Goal: Transaction & Acquisition: Download file/media

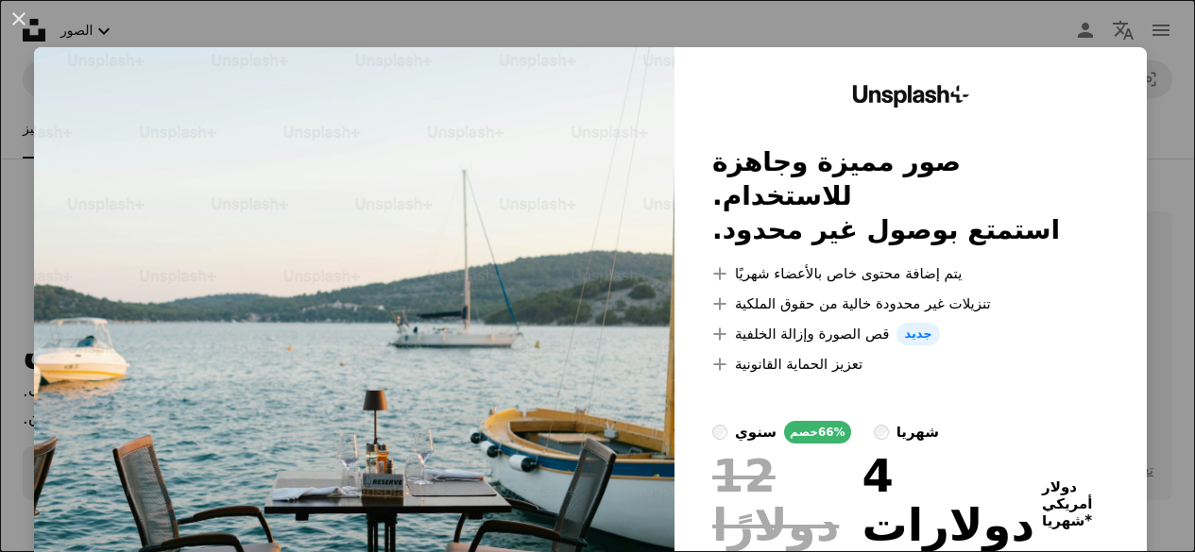
scroll to position [1947, 0]
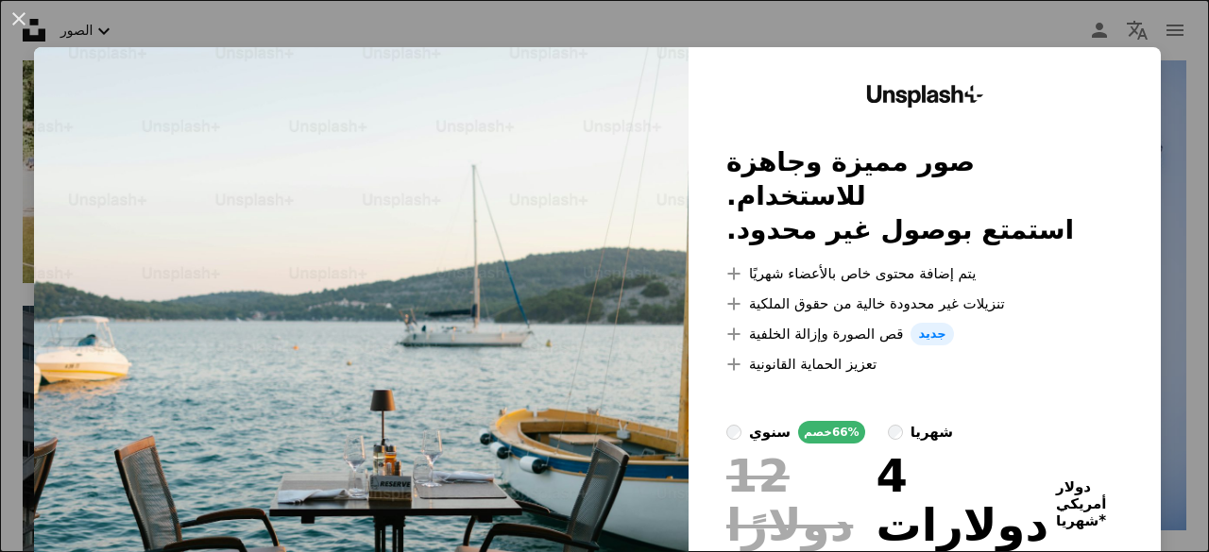
click at [416, 356] on img at bounding box center [361, 372] width 654 height 650
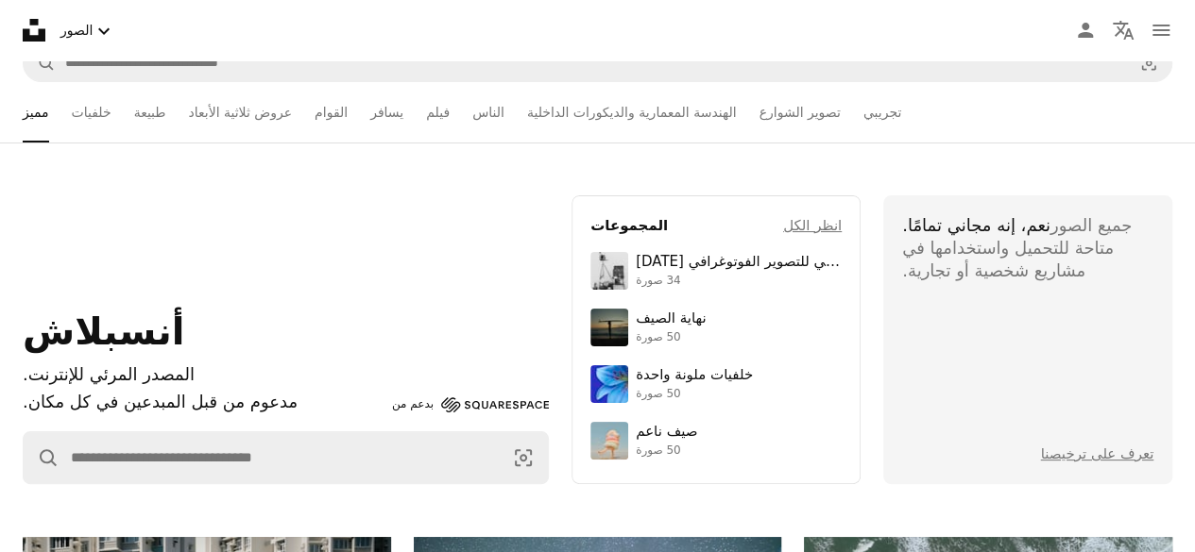
scroll to position [0, 0]
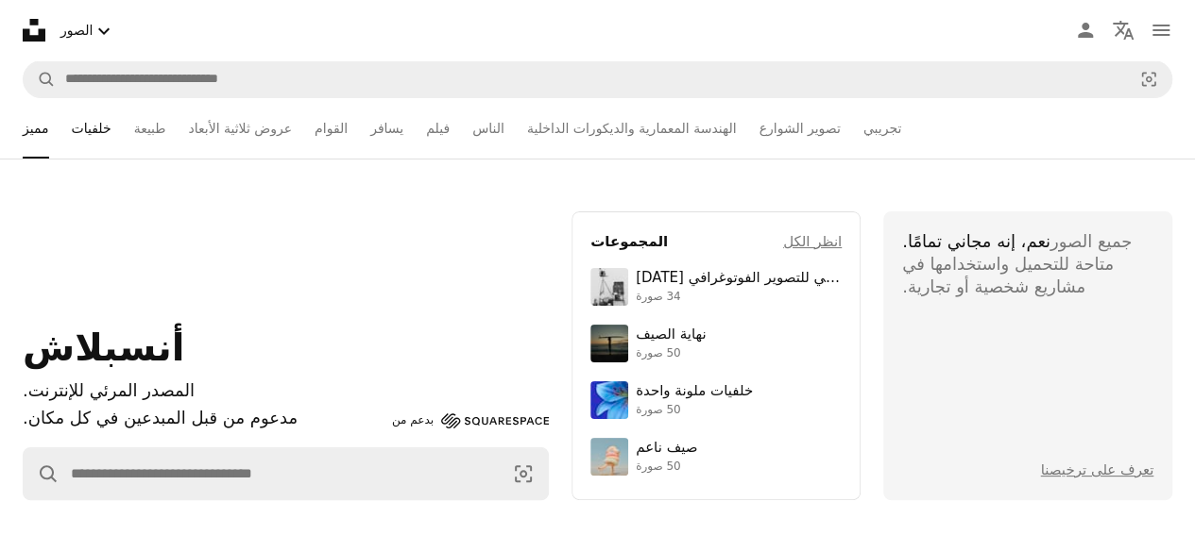
click at [103, 131] on font "خلفيات" at bounding box center [92, 128] width 40 height 15
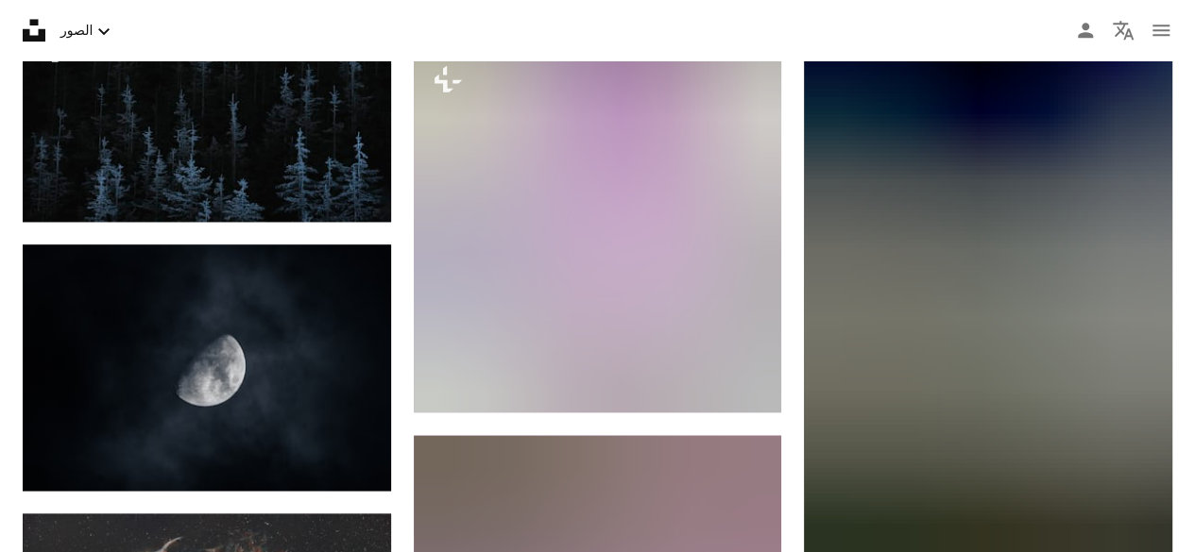
scroll to position [1017, 0]
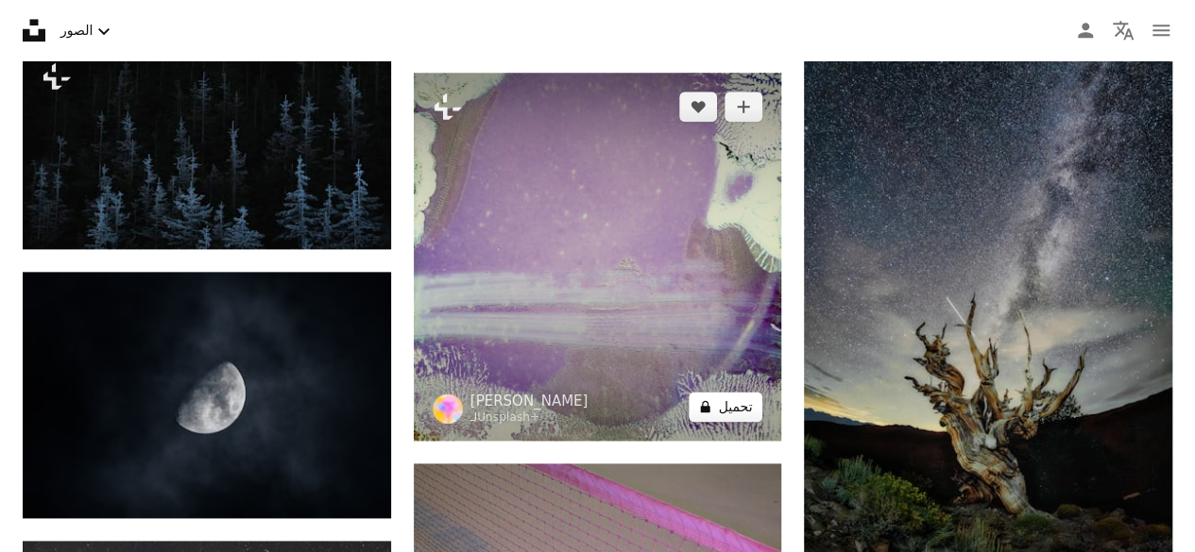
click at [737, 405] on font "تحميل" at bounding box center [735, 406] width 34 height 15
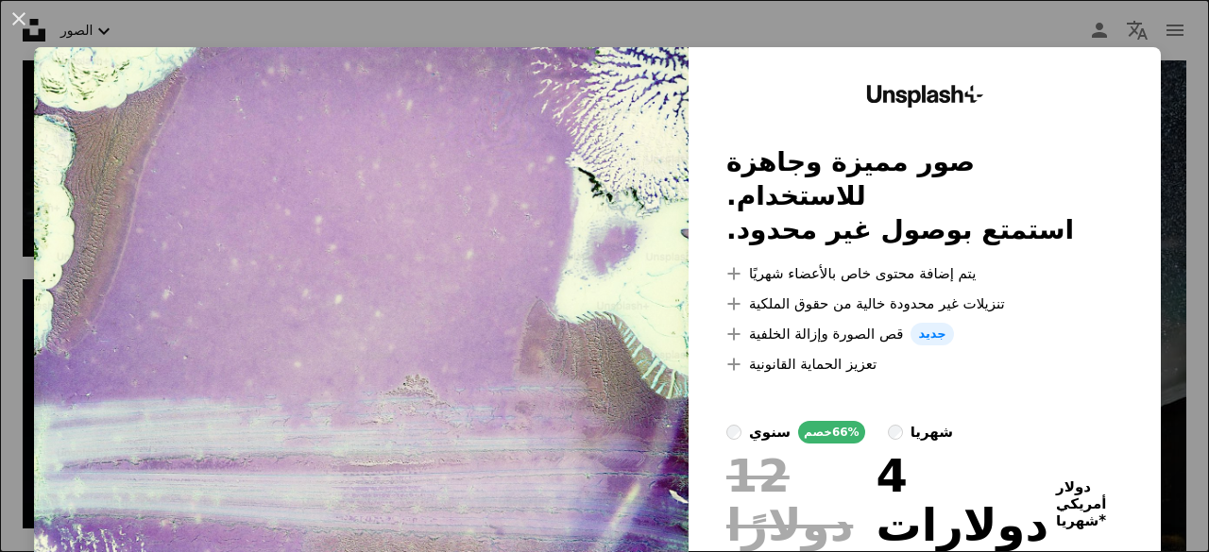
click at [497, 109] on img at bounding box center [361, 372] width 654 height 650
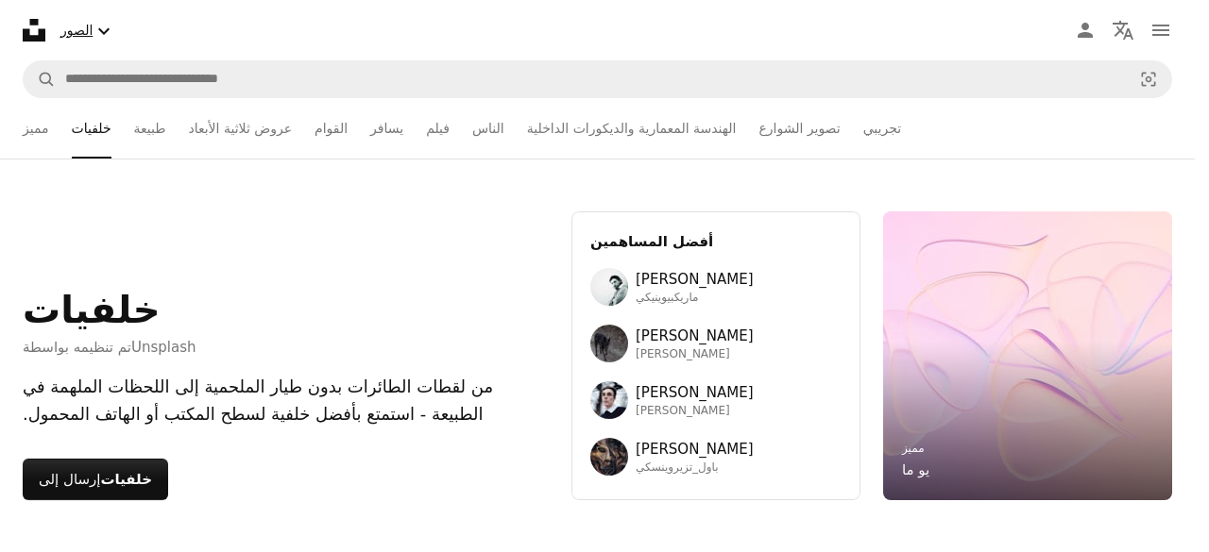
scroll to position [1017, 0]
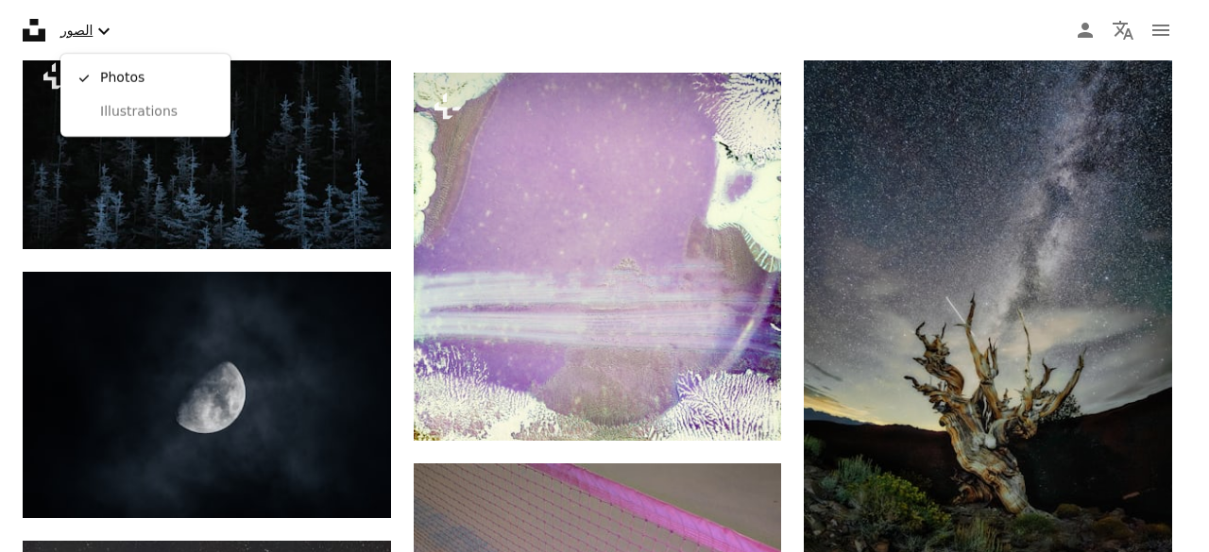
click at [77, 34] on font "الصور" at bounding box center [76, 30] width 32 height 15
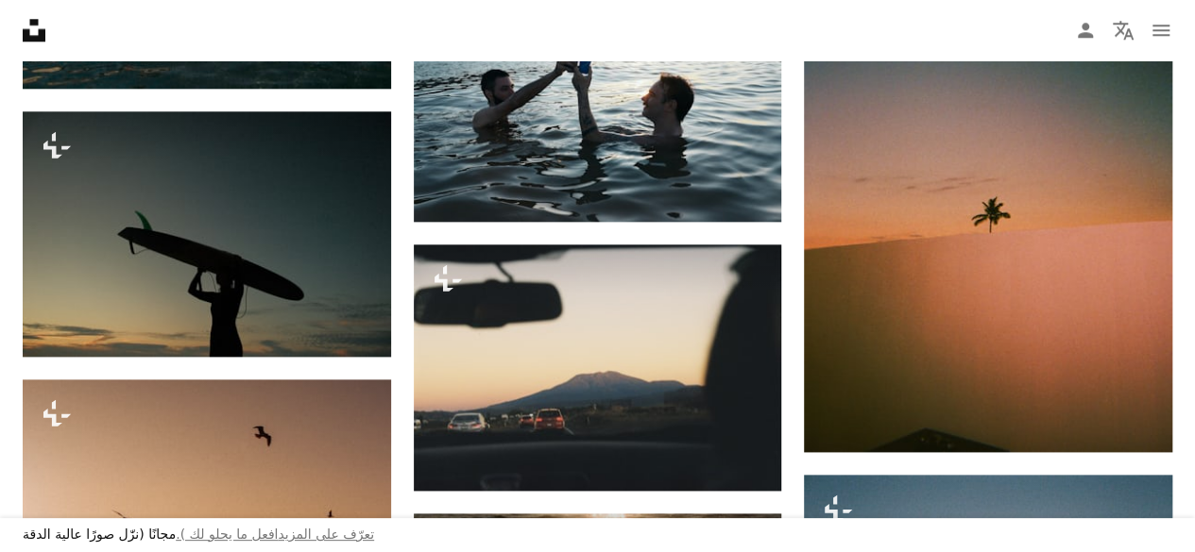
scroll to position [2911, 0]
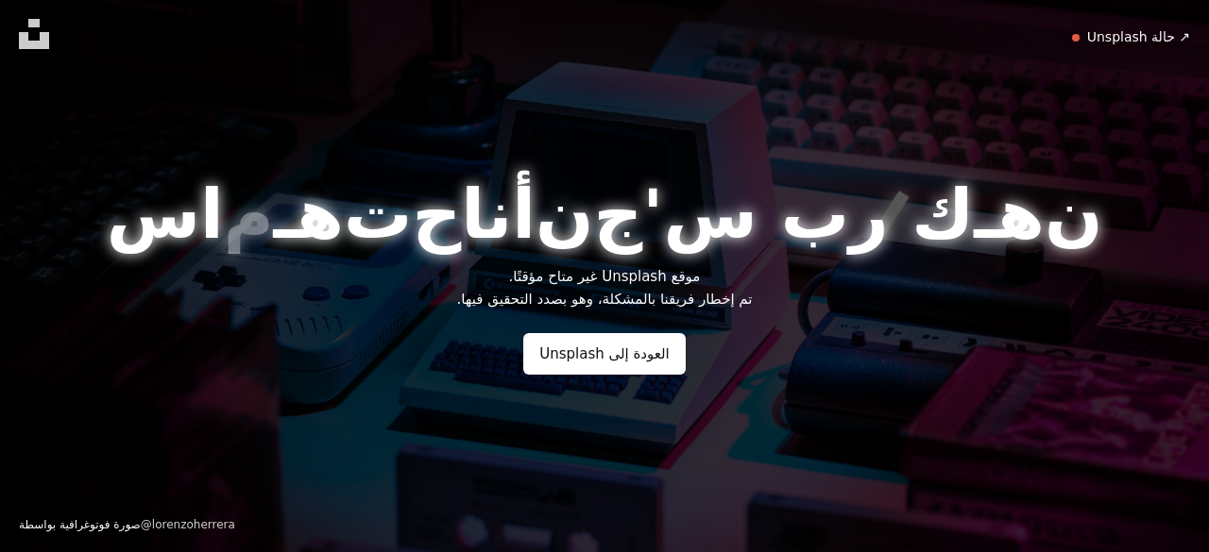
click at [1127, 38] on font "حالة Unsplash" at bounding box center [1131, 36] width 88 height 15
